Goal: Find specific page/section: Find specific page/section

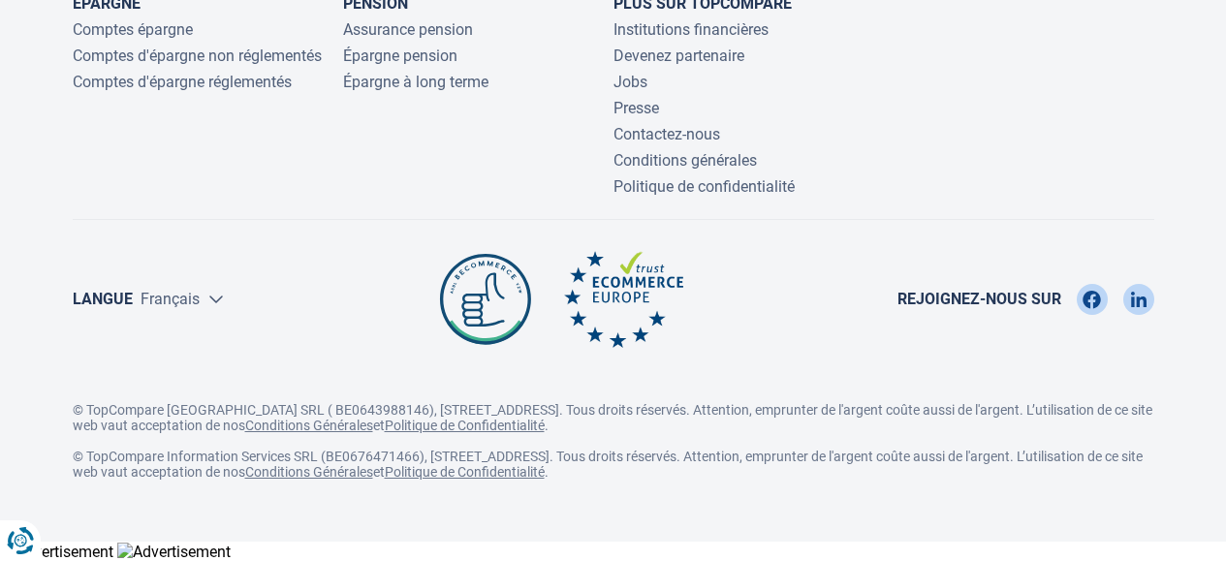
scroll to position [6678, 0]
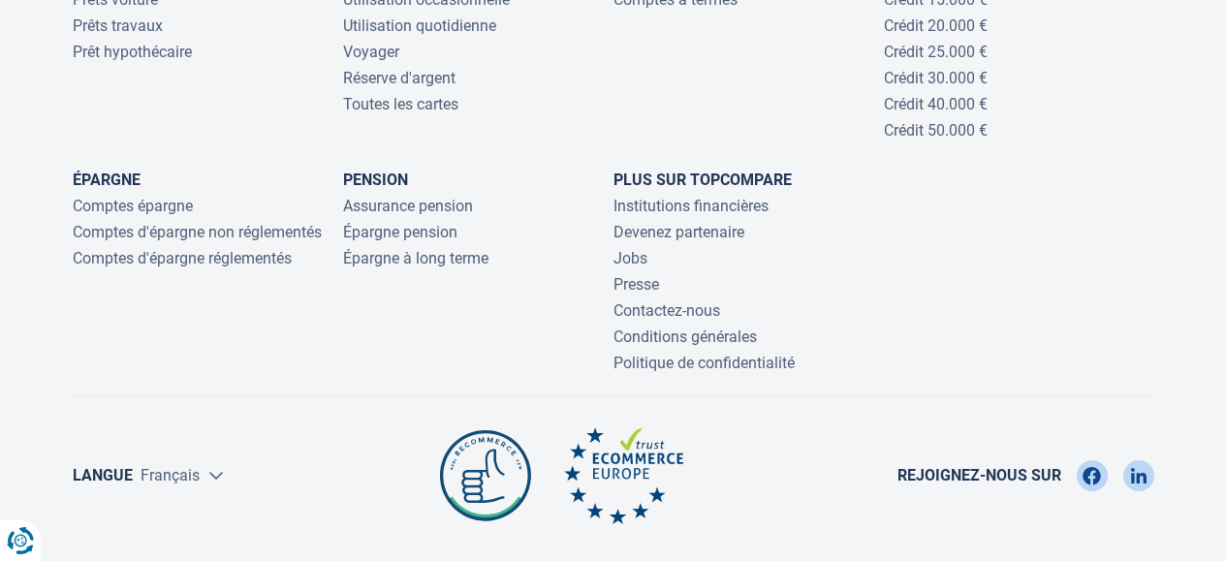
click at [650, 255] on li "Jobs" at bounding box center [748, 258] width 270 height 18
click at [639, 254] on link "Jobs" at bounding box center [630, 258] width 34 height 18
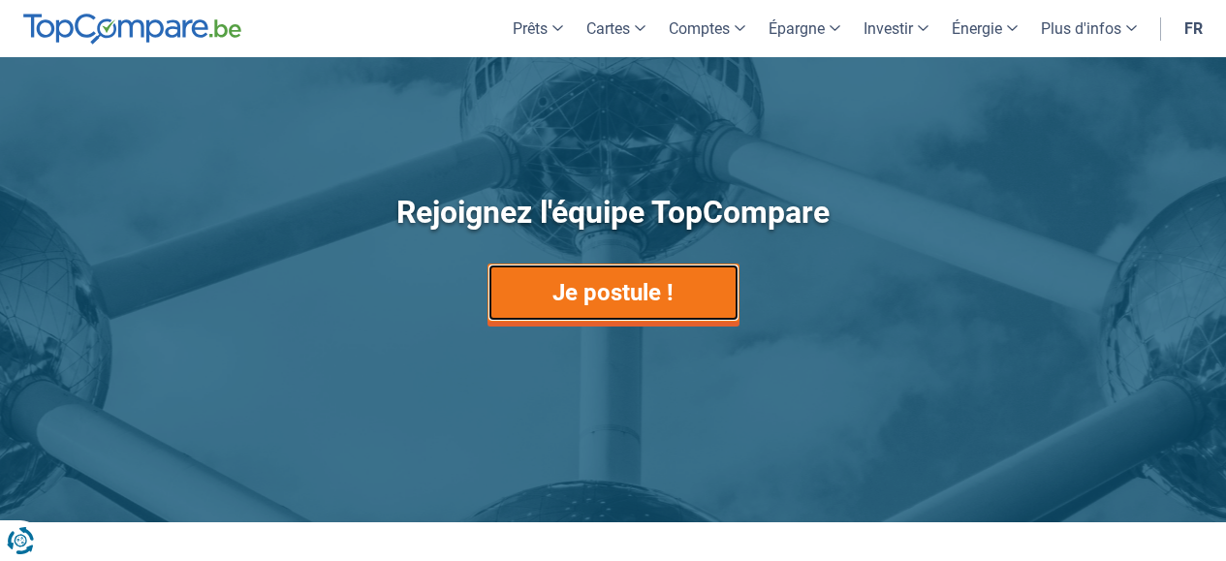
click at [657, 312] on link "Je postule !" at bounding box center [613, 293] width 252 height 58
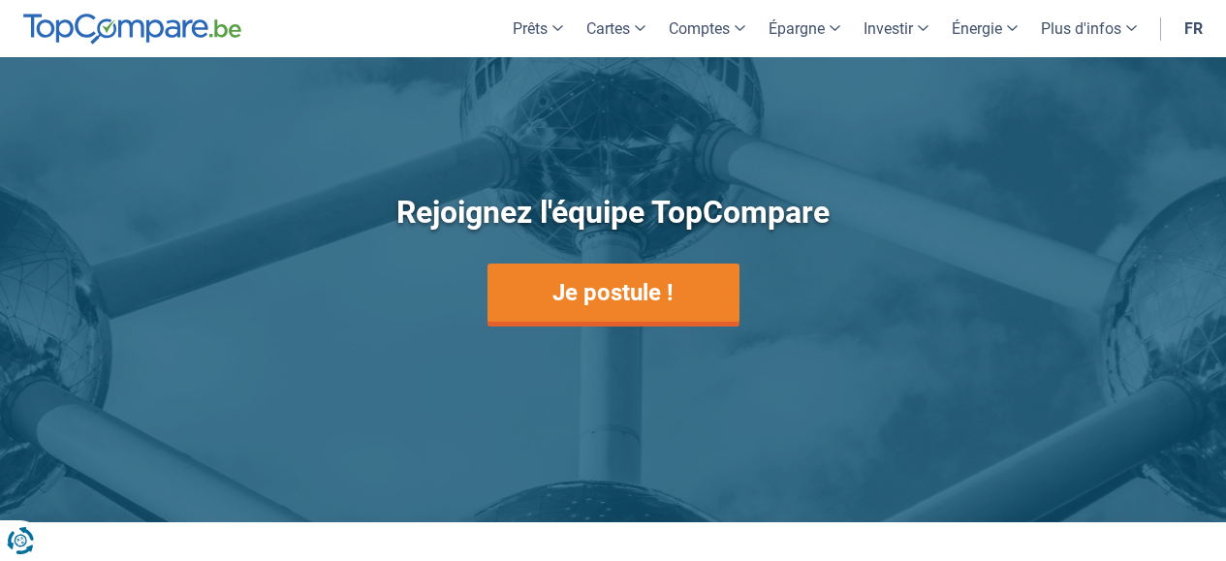
click at [1132, 237] on div "Rejoignez l'équipe TopCompare Je postule !" at bounding box center [614, 291] width 1134 height 352
